Goal: Find specific fact: Find specific fact

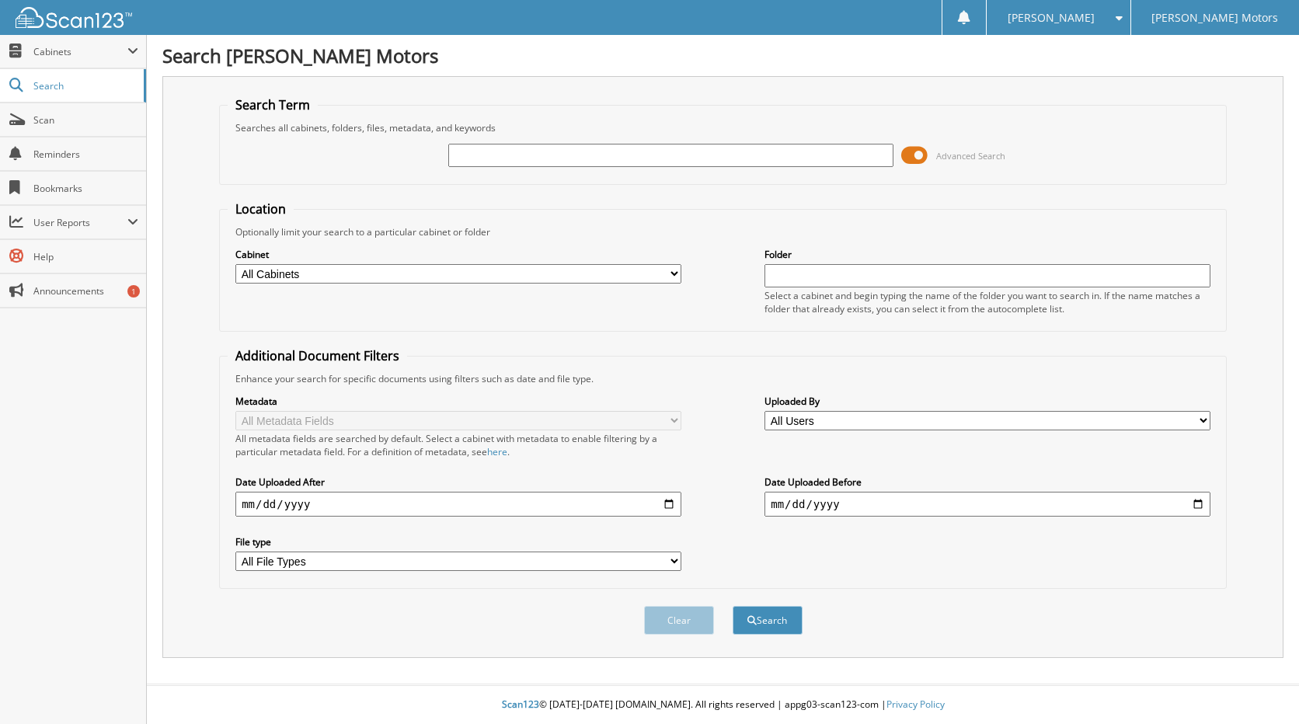
paste input "C6058A"
type input "C6058A"
click at [762, 605] on div "Clear Search" at bounding box center [723, 620] width 1008 height 63
click at [771, 617] on button "Search" at bounding box center [768, 620] width 70 height 29
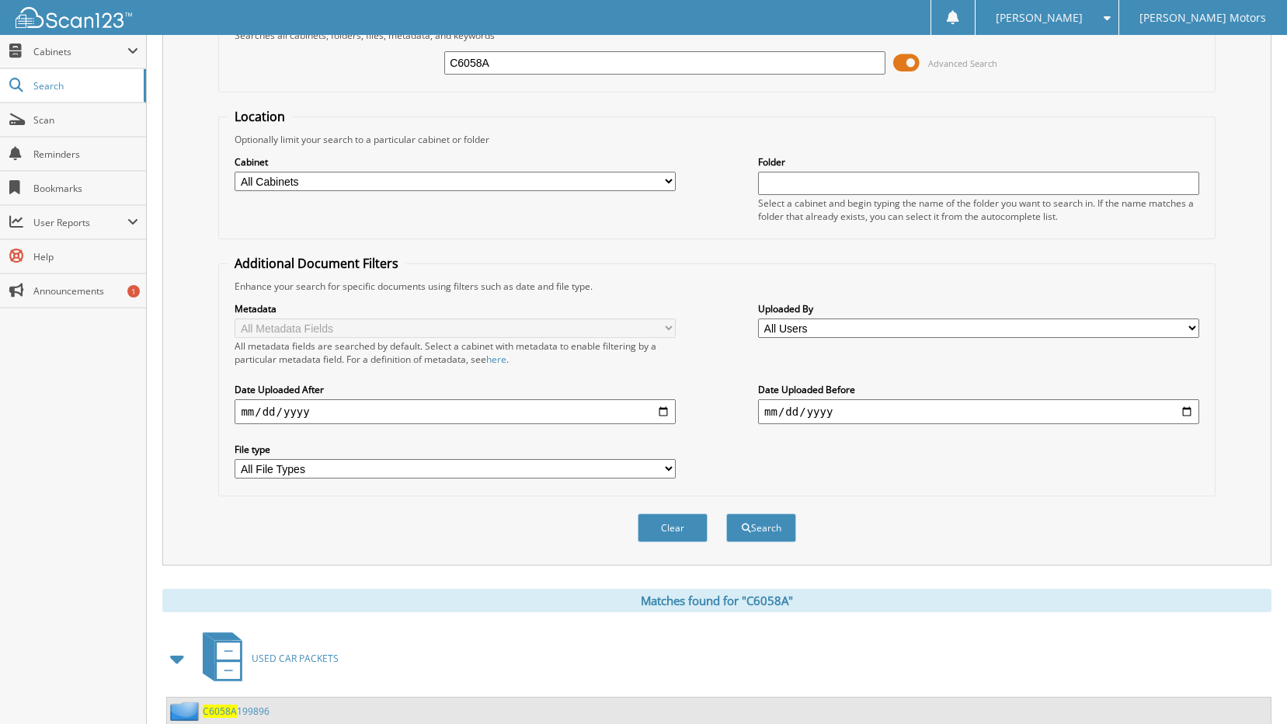
scroll to position [231, 0]
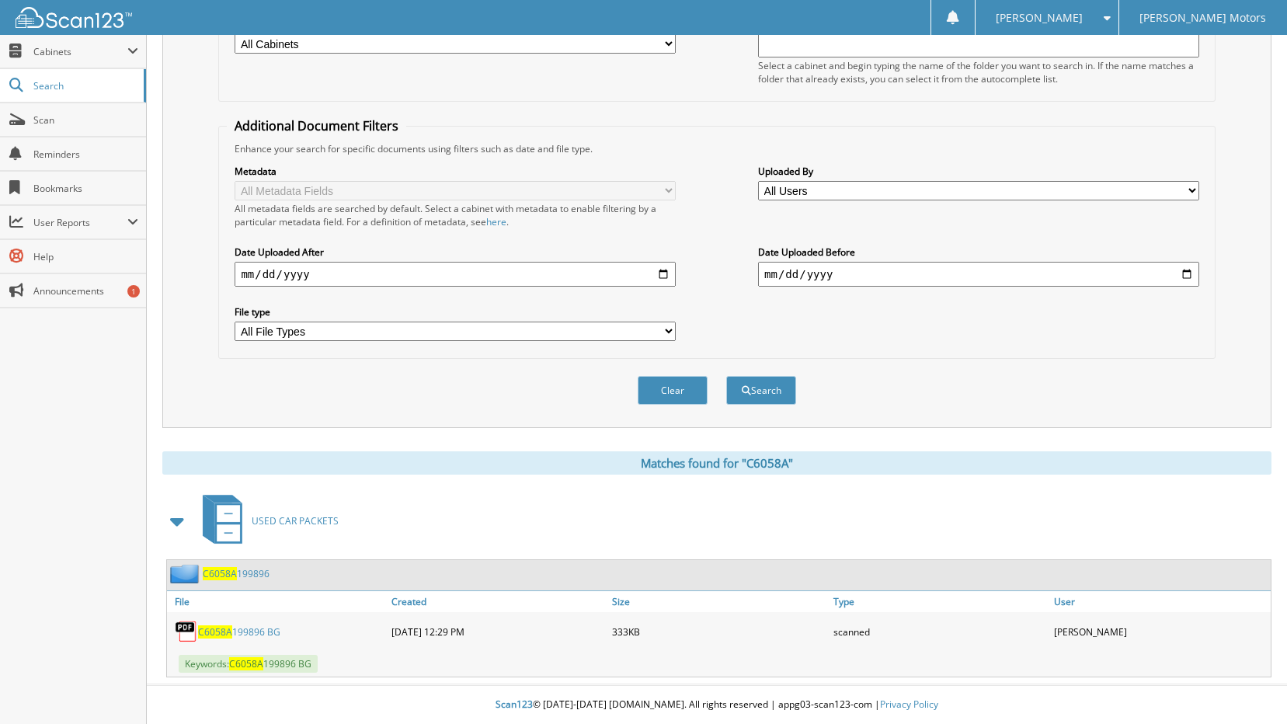
click at [258, 631] on link "C6058A 199896 BG" at bounding box center [239, 631] width 82 height 13
